Goal: Information Seeking & Learning: Understand process/instructions

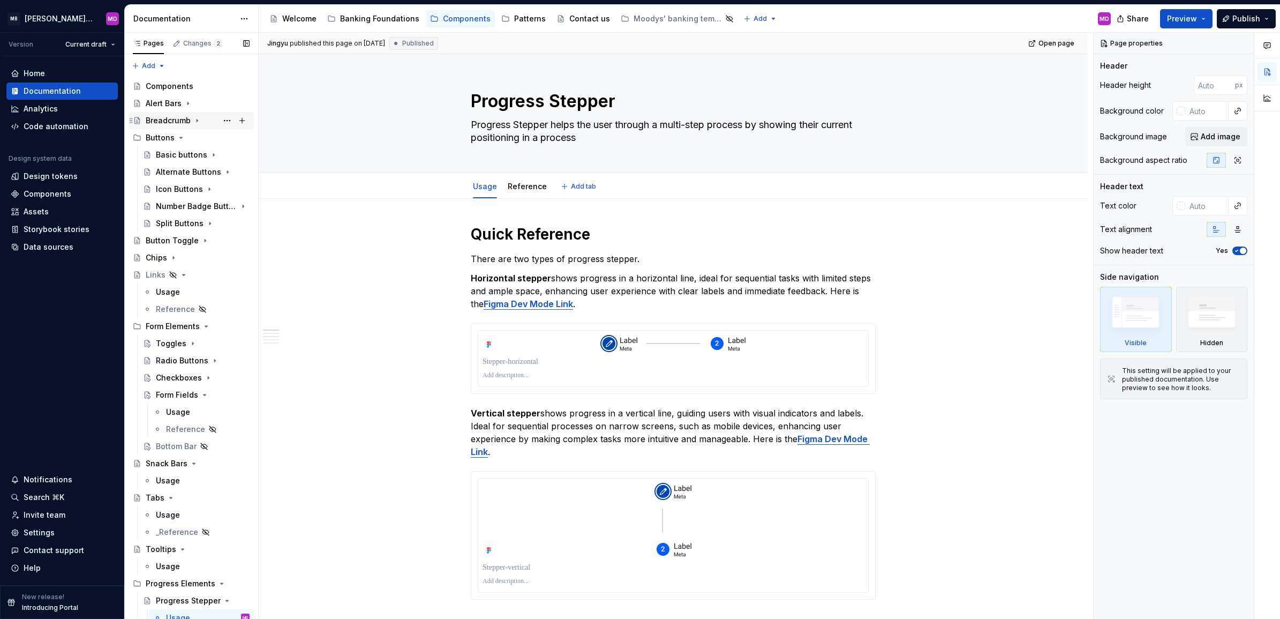
type textarea "*"
click at [67, 123] on div "Code automation" at bounding box center [56, 126] width 65 height 11
